Goal: Information Seeking & Learning: Understand process/instructions

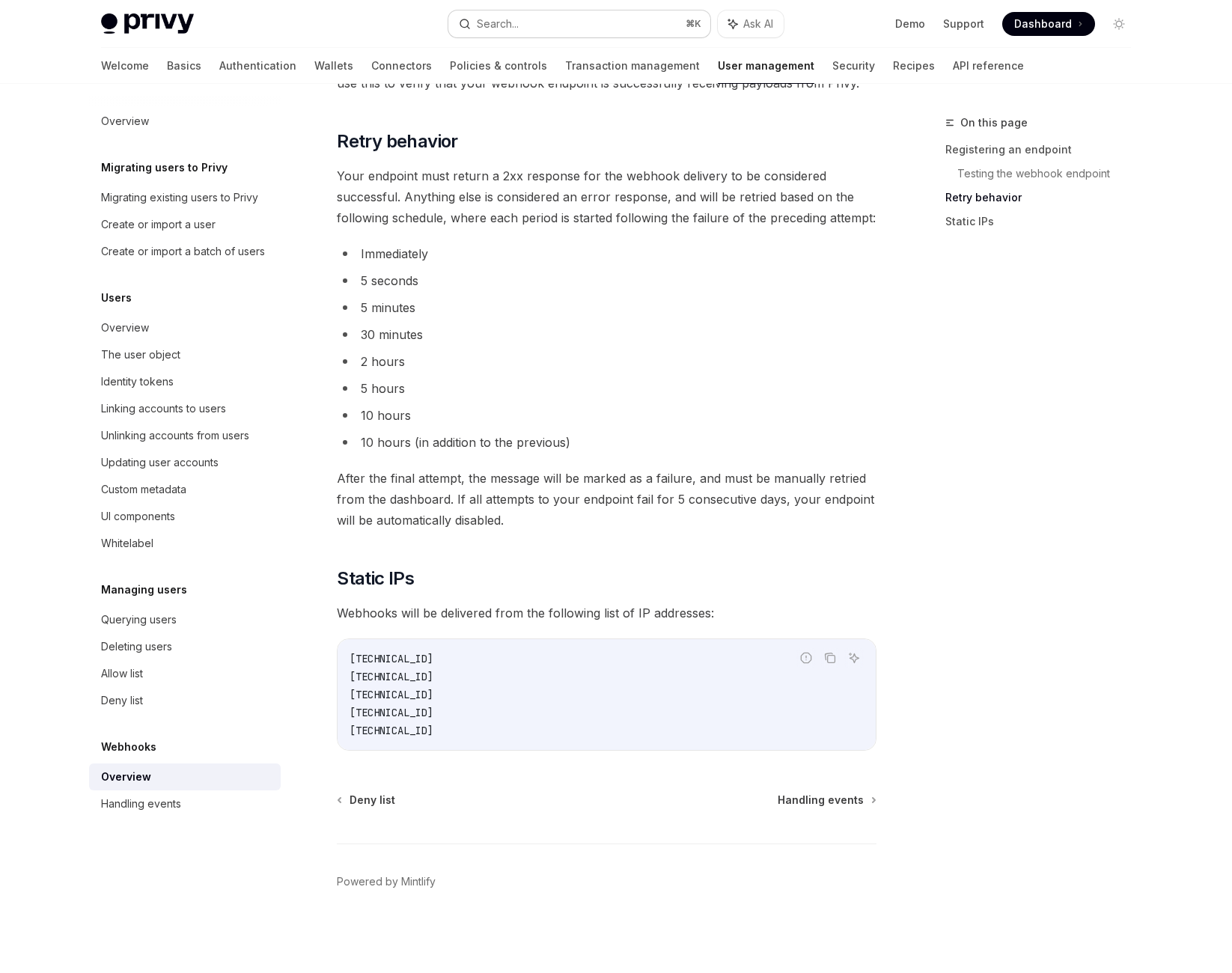
scroll to position [108, 0]
click at [534, 26] on button "Search... ⌘ K" at bounding box center [579, 24] width 262 height 27
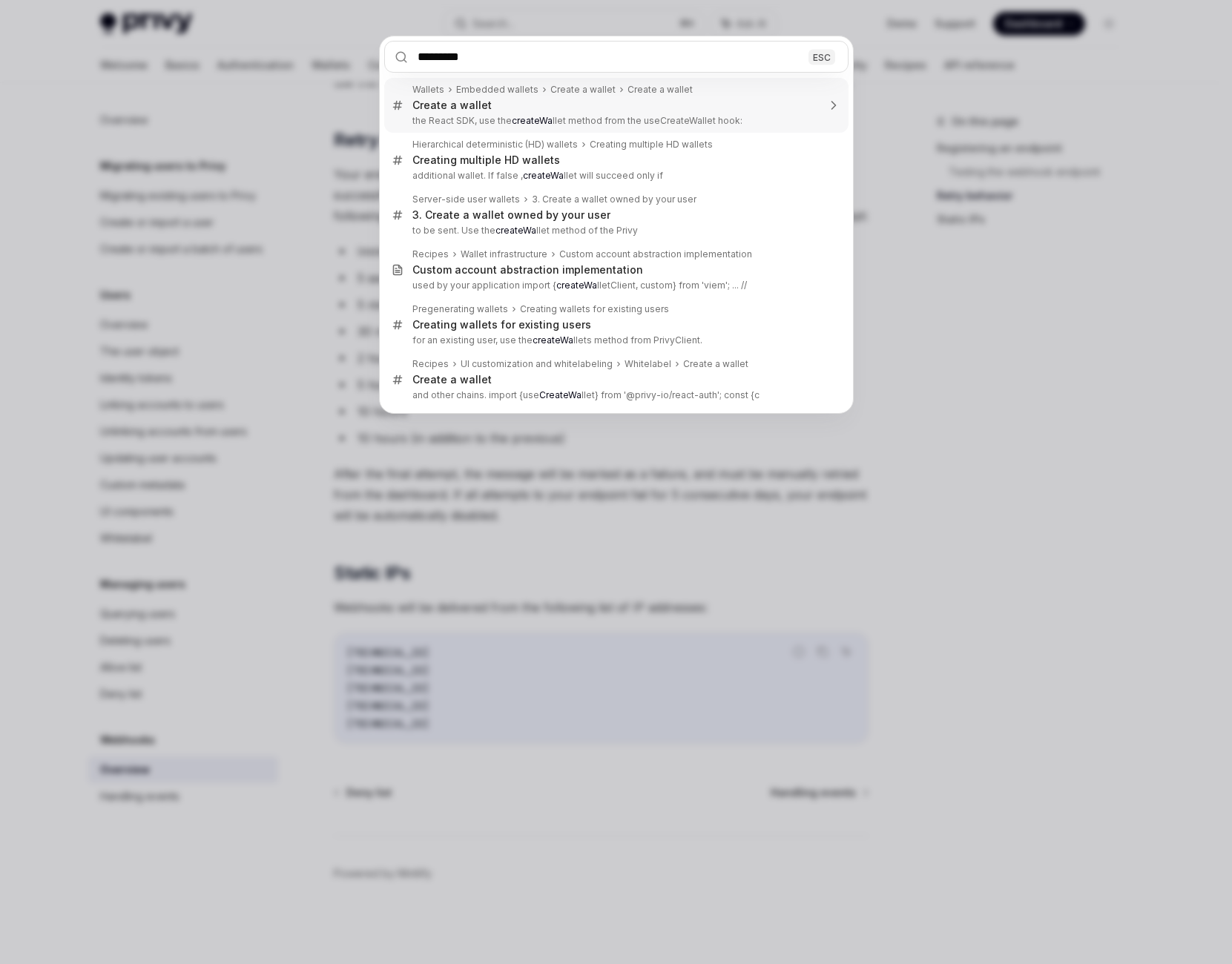
type input "**********"
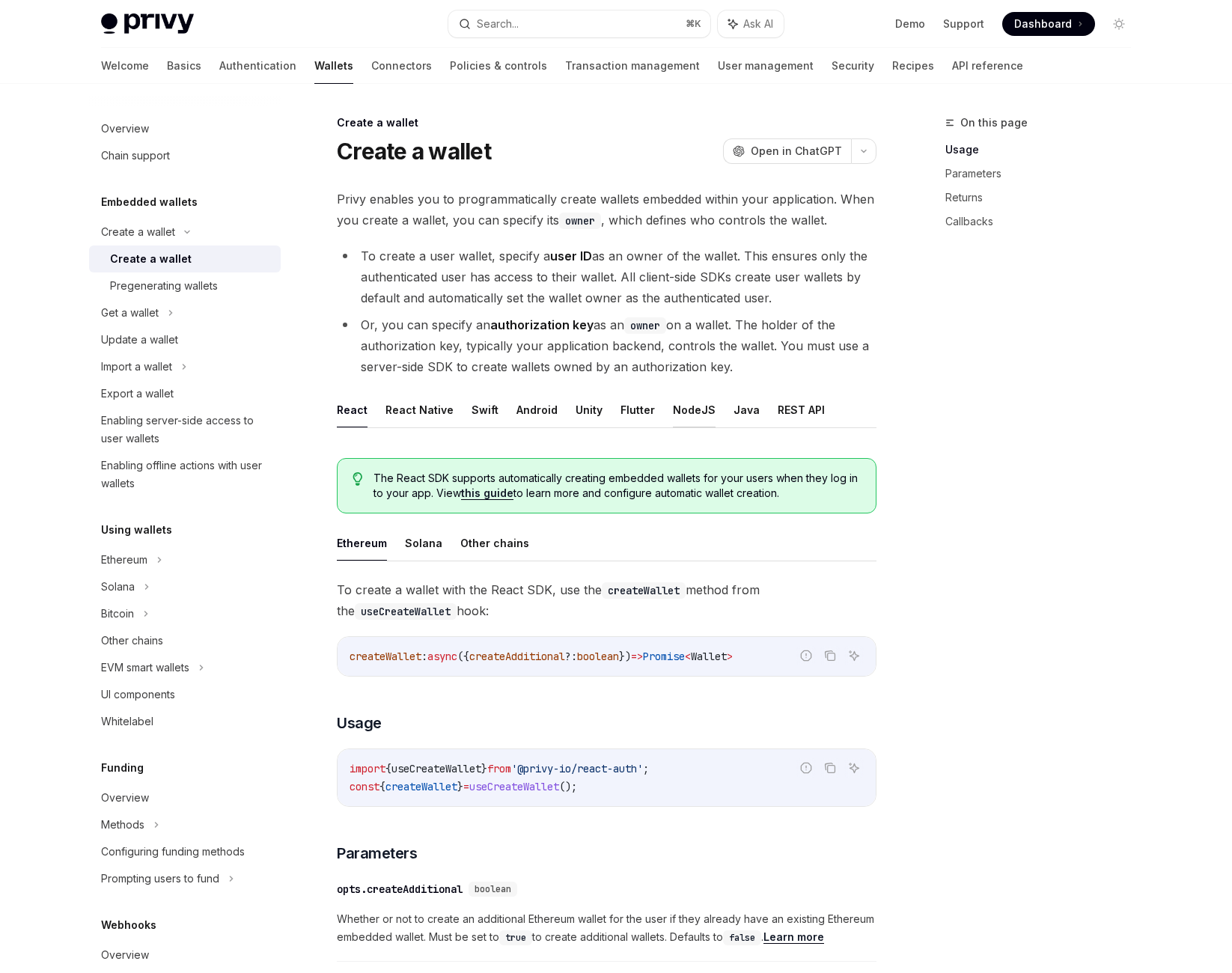
click at [715, 427] on button "NodeJS" at bounding box center [694, 409] width 43 height 35
type textarea "*"
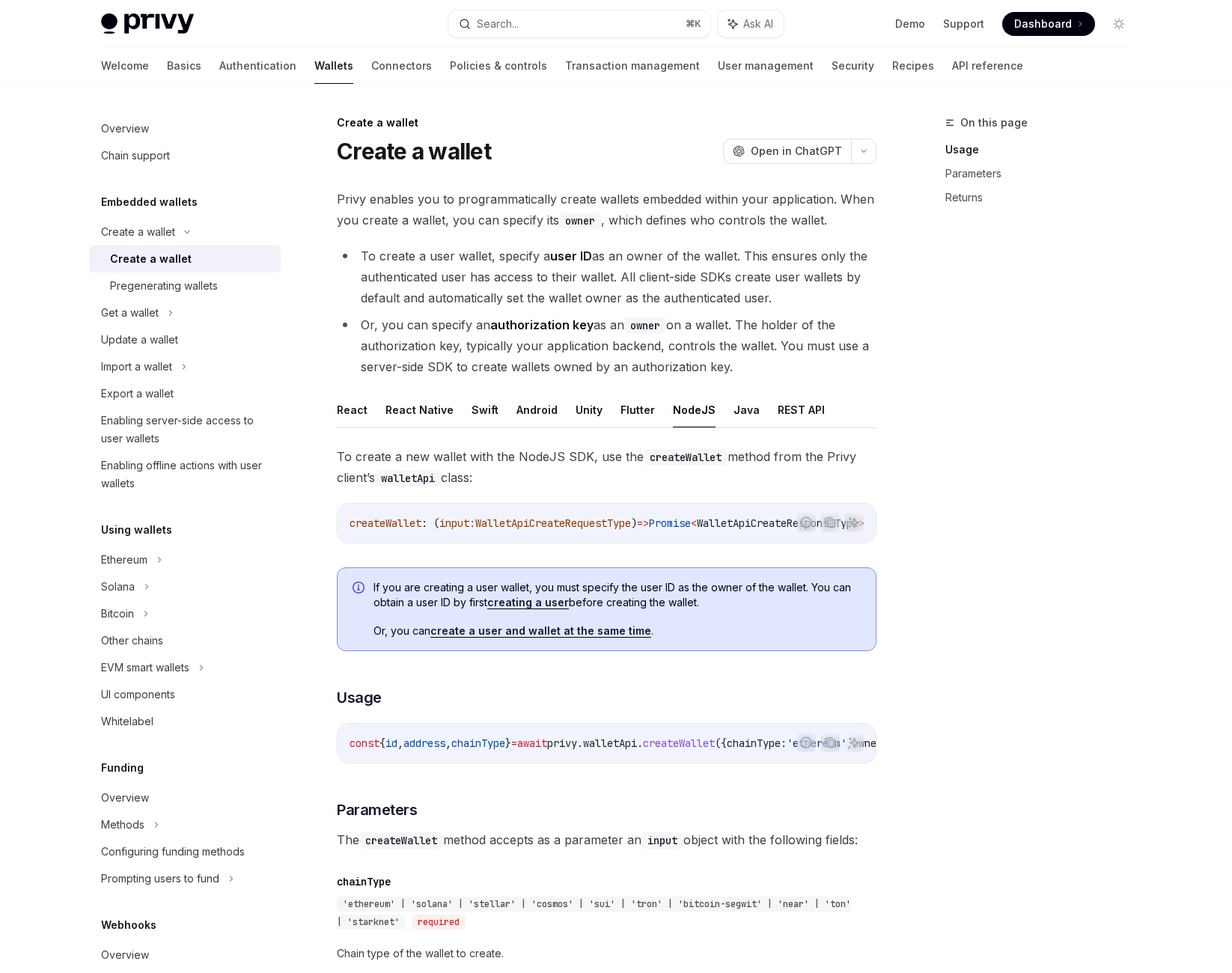
scroll to position [610, 0]
